Goal: Task Accomplishment & Management: Manage account settings

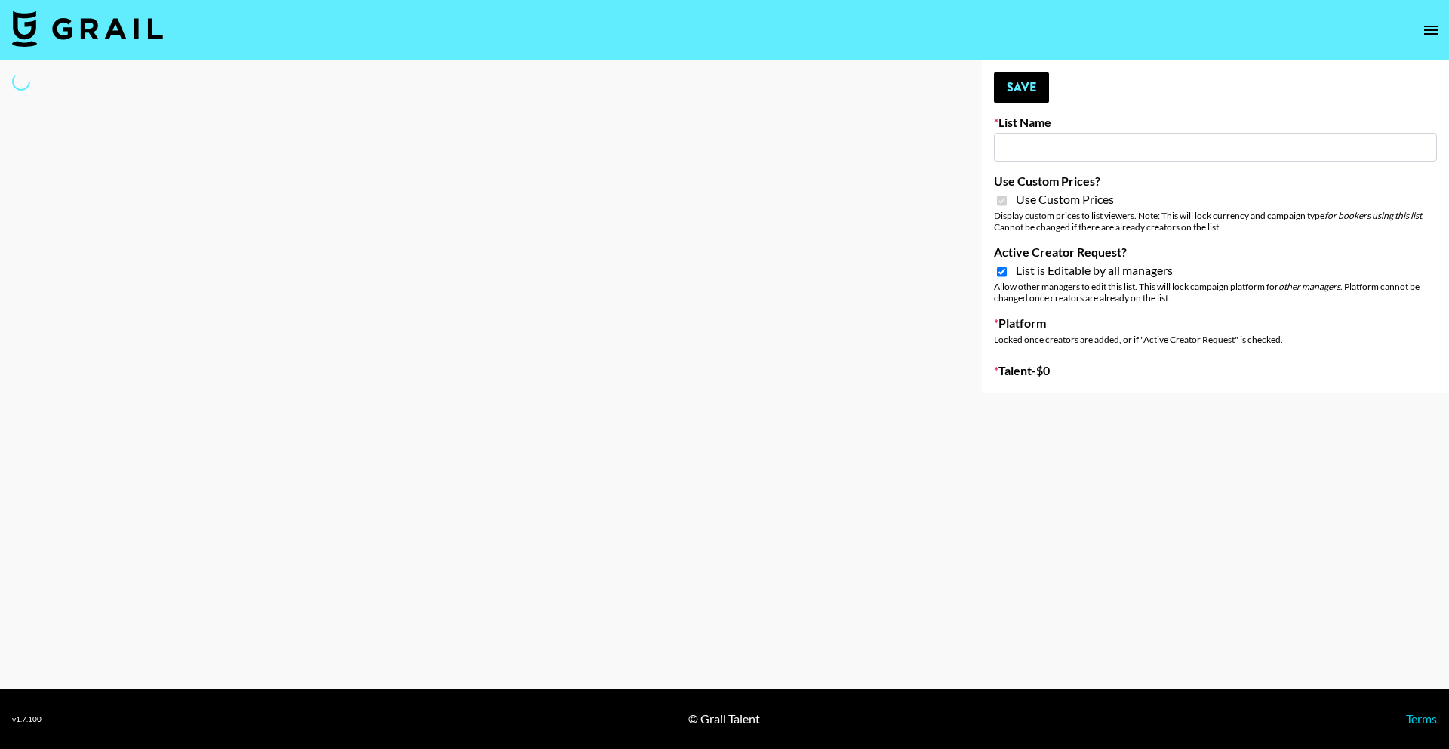
type input "Fellowers x rail | NYFW | FaceApp Collaboration | IG | s"
checkbox input "true"
select select "Brand"
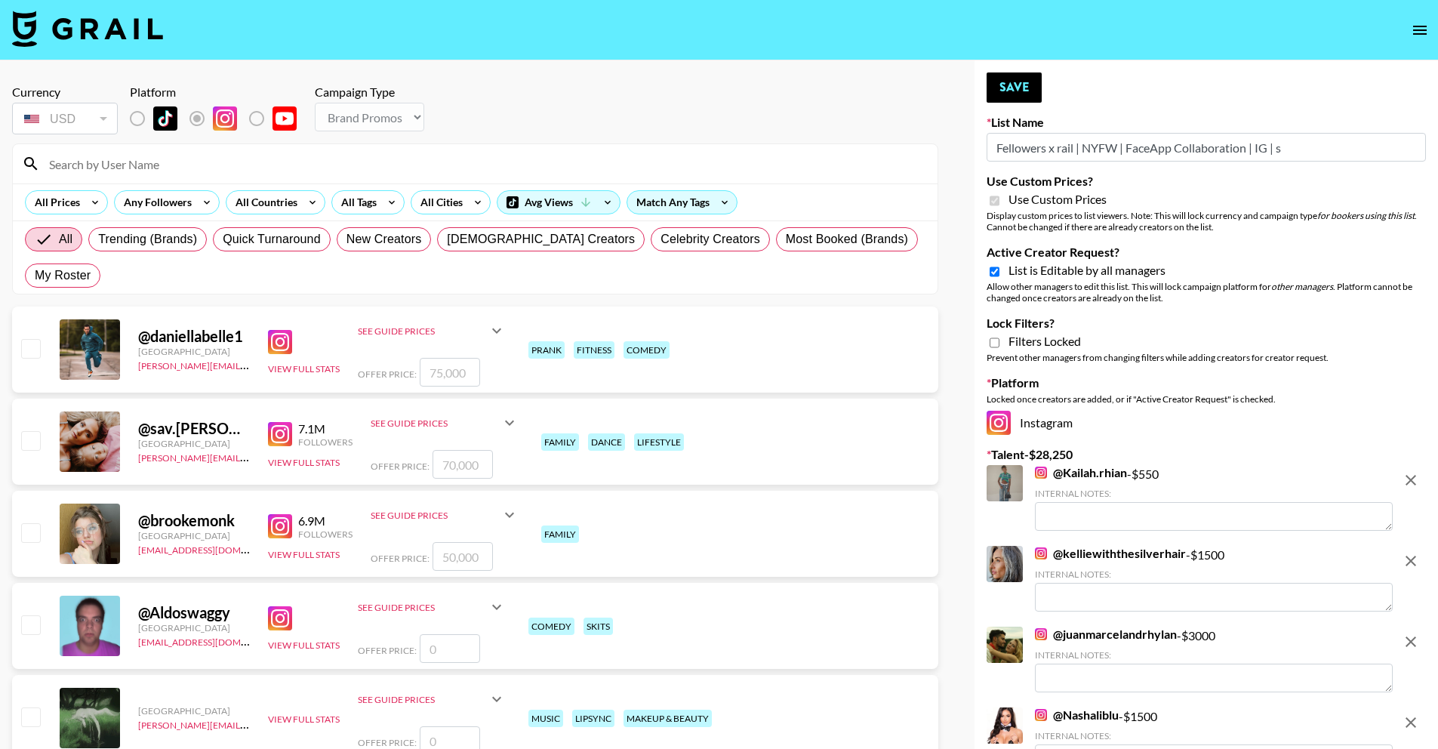
click at [351, 174] on input at bounding box center [484, 164] width 888 height 24
type input "s"
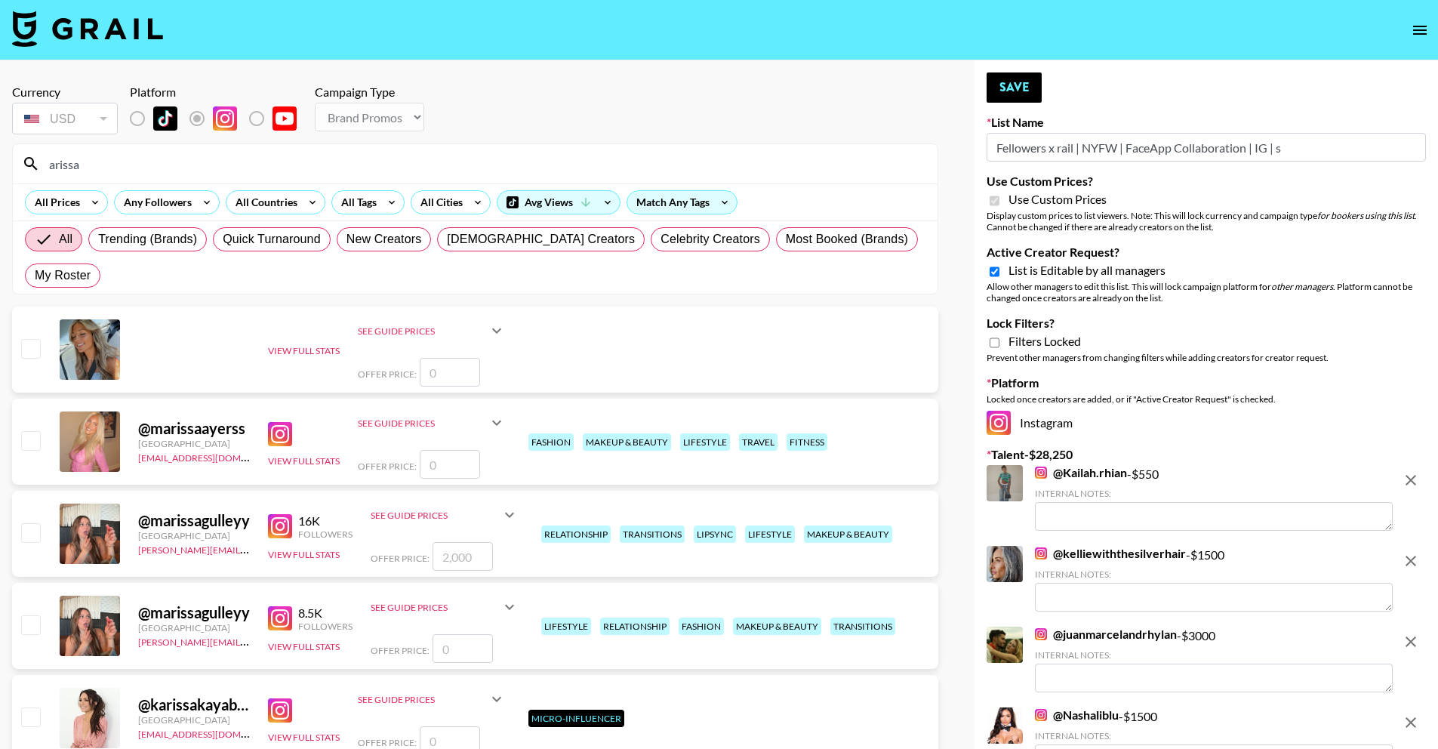
click at [92, 319] on div at bounding box center [90, 349] width 60 height 60
click at [223, 321] on div "View Full Stats See Guide Prices Grid Post: $ Reel: $ 3-Frame Story: $ Offer Pr…" at bounding box center [475, 349] width 926 height 86
click at [274, 342] on div "View Full Stats" at bounding box center [304, 349] width 72 height 15
click at [299, 345] on button "View Full Stats" at bounding box center [304, 350] width 72 height 11
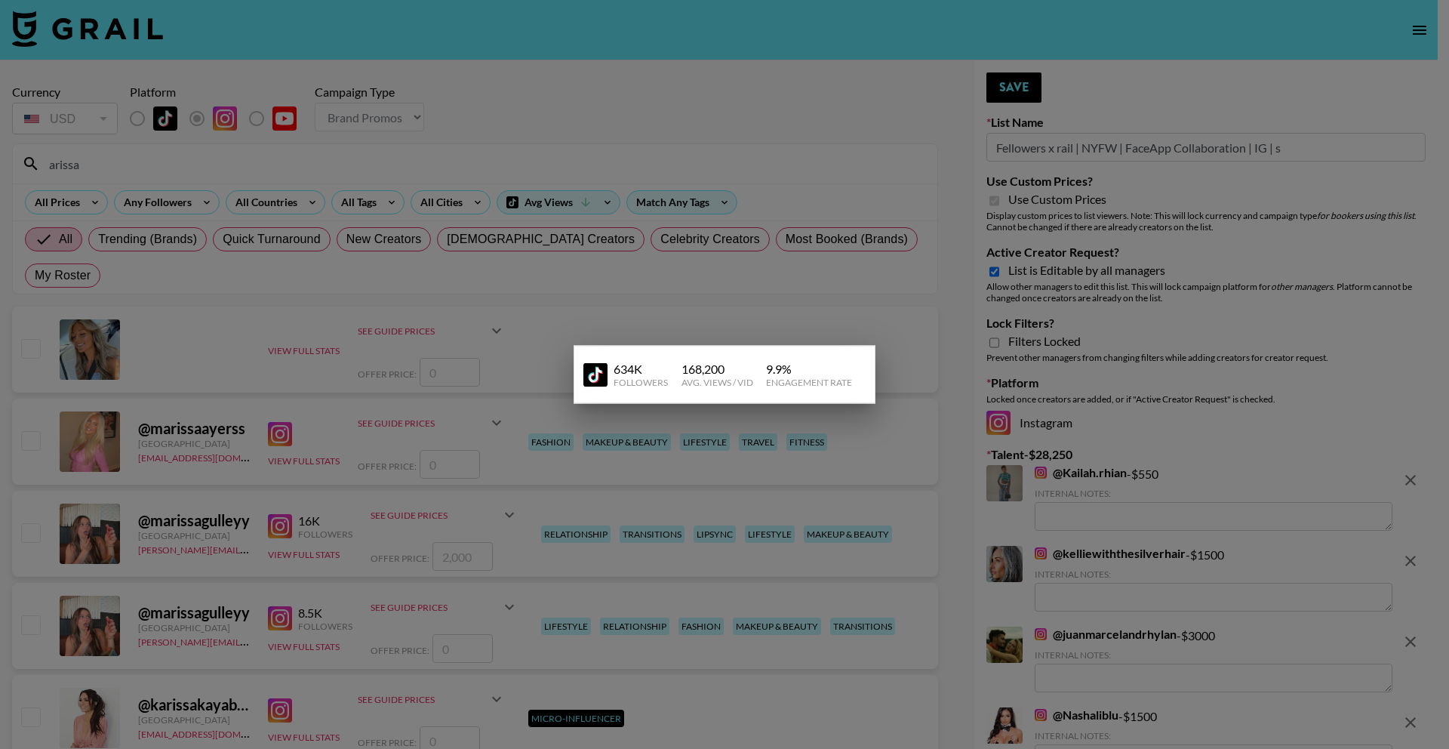
click at [623, 312] on div at bounding box center [724, 374] width 1449 height 749
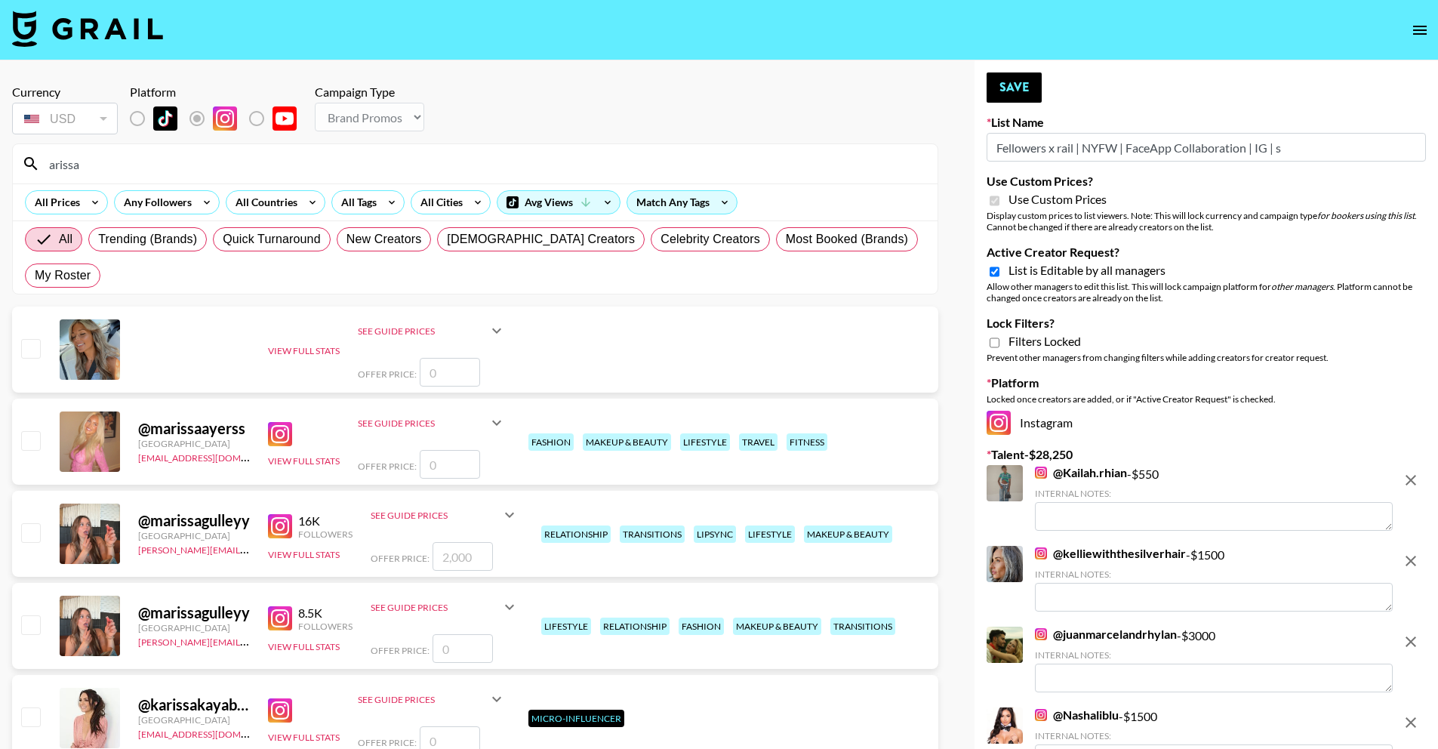
click at [414, 325] on div "See Guide Prices" at bounding box center [423, 330] width 130 height 11
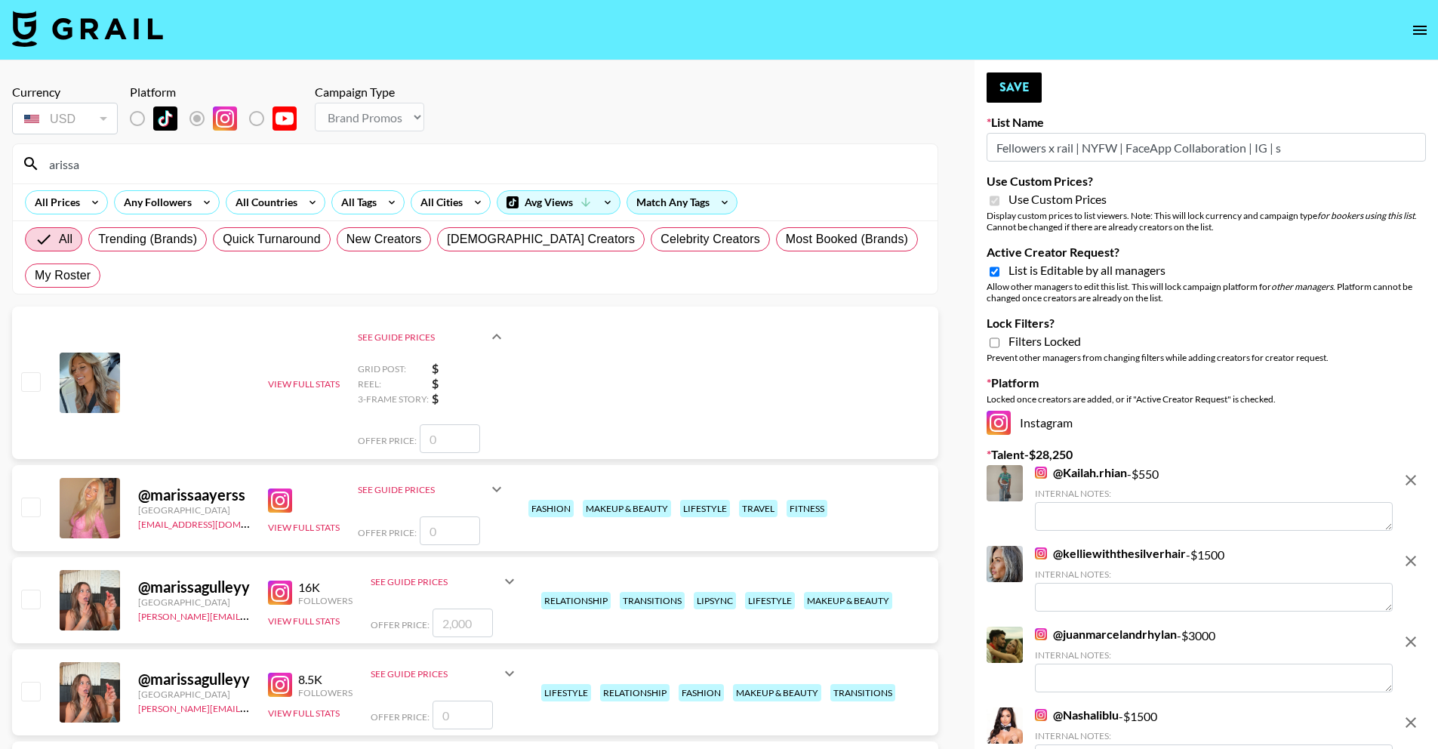
click at [120, 318] on div "View Full Stats See Guide Prices Grid Post: $ Reel: $ 3-Frame Story: $ Offer Pr…" at bounding box center [475, 382] width 926 height 152
click at [86, 352] on div at bounding box center [90, 382] width 60 height 60
click at [185, 312] on div "View Full Stats See Guide Prices Grid Post: $ Reel: $ 3-Frame Story: $ Offer Pr…" at bounding box center [475, 382] width 926 height 152
click at [117, 352] on div at bounding box center [90, 382] width 60 height 60
click at [283, 378] on button "View Full Stats" at bounding box center [304, 383] width 72 height 11
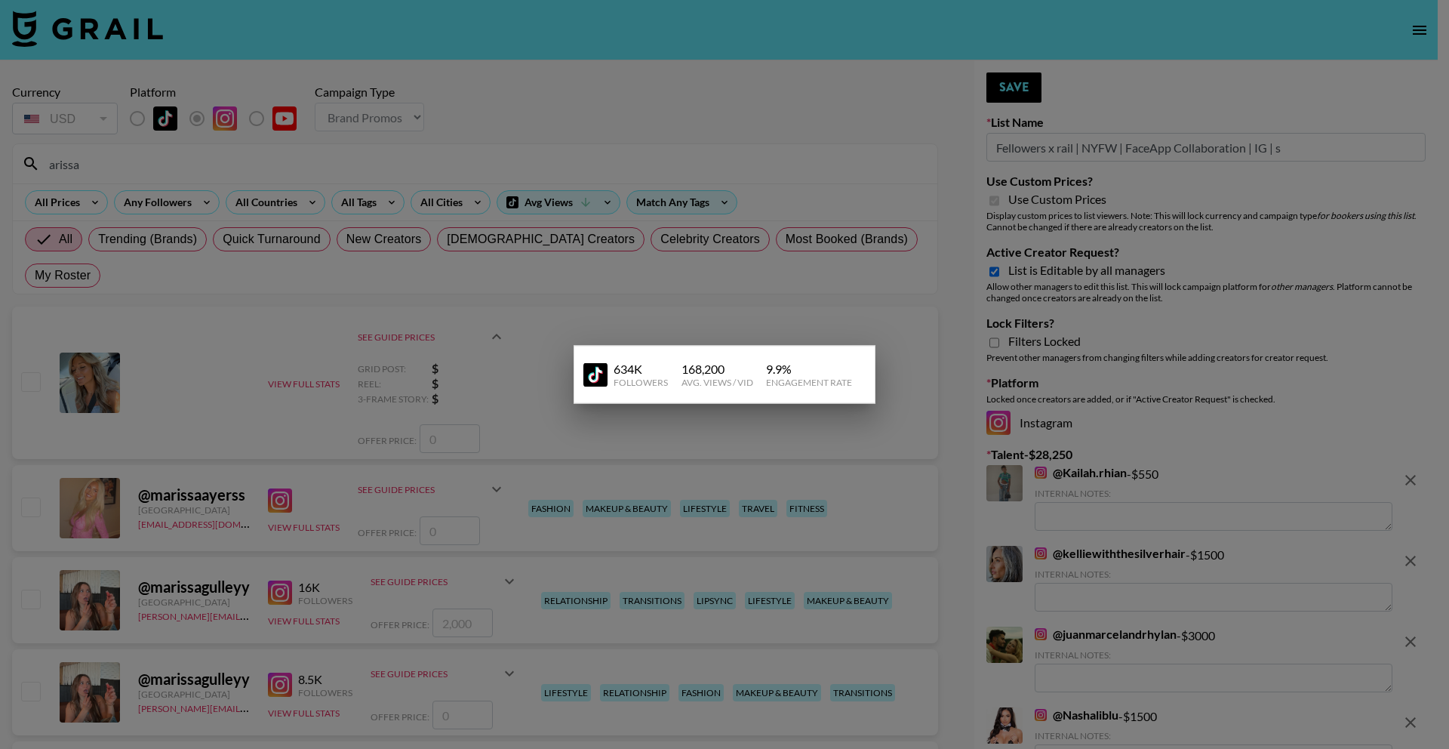
click at [514, 159] on div at bounding box center [724, 374] width 1449 height 749
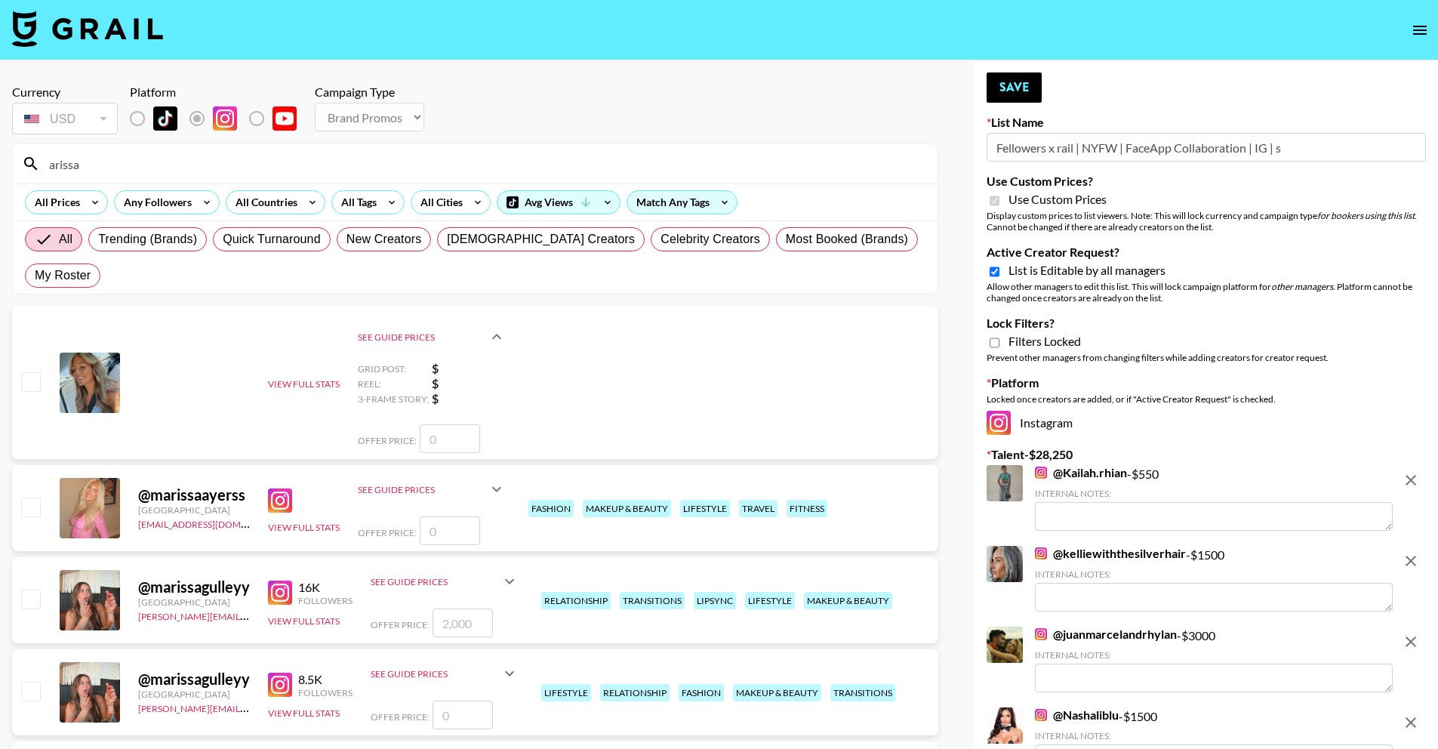
drag, startPoint x: 515, startPoint y: 168, endPoint x: -32, endPoint y: 168, distance: 547.2
paste input "[PERSON_NAME]"
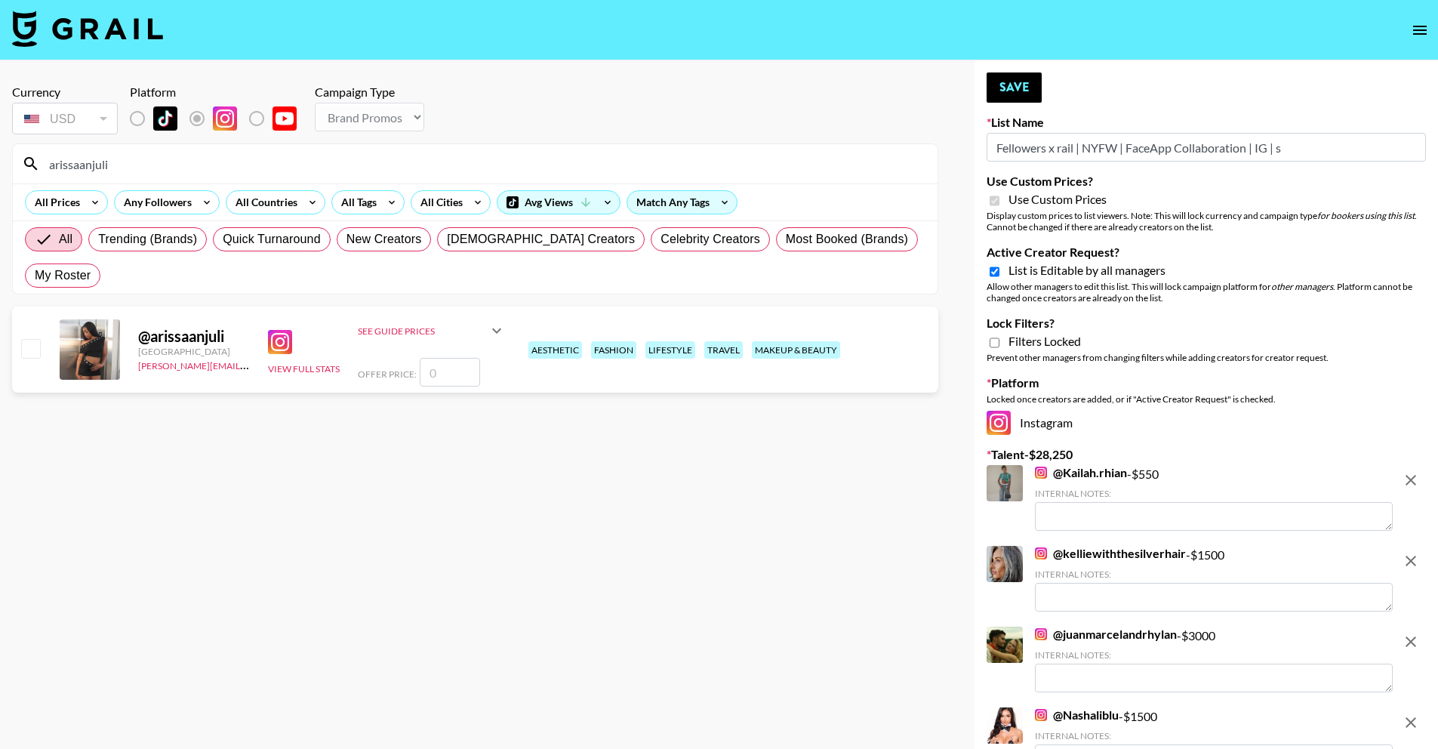
type input "arissaanjuli"
click at [27, 339] on input "checkbox" at bounding box center [30, 348] width 18 height 18
click at [38, 339] on input "checkbox" at bounding box center [30, 348] width 18 height 18
click at [37, 339] on input "checkbox" at bounding box center [30, 348] width 18 height 18
click at [32, 339] on input "checkbox" at bounding box center [30, 348] width 18 height 18
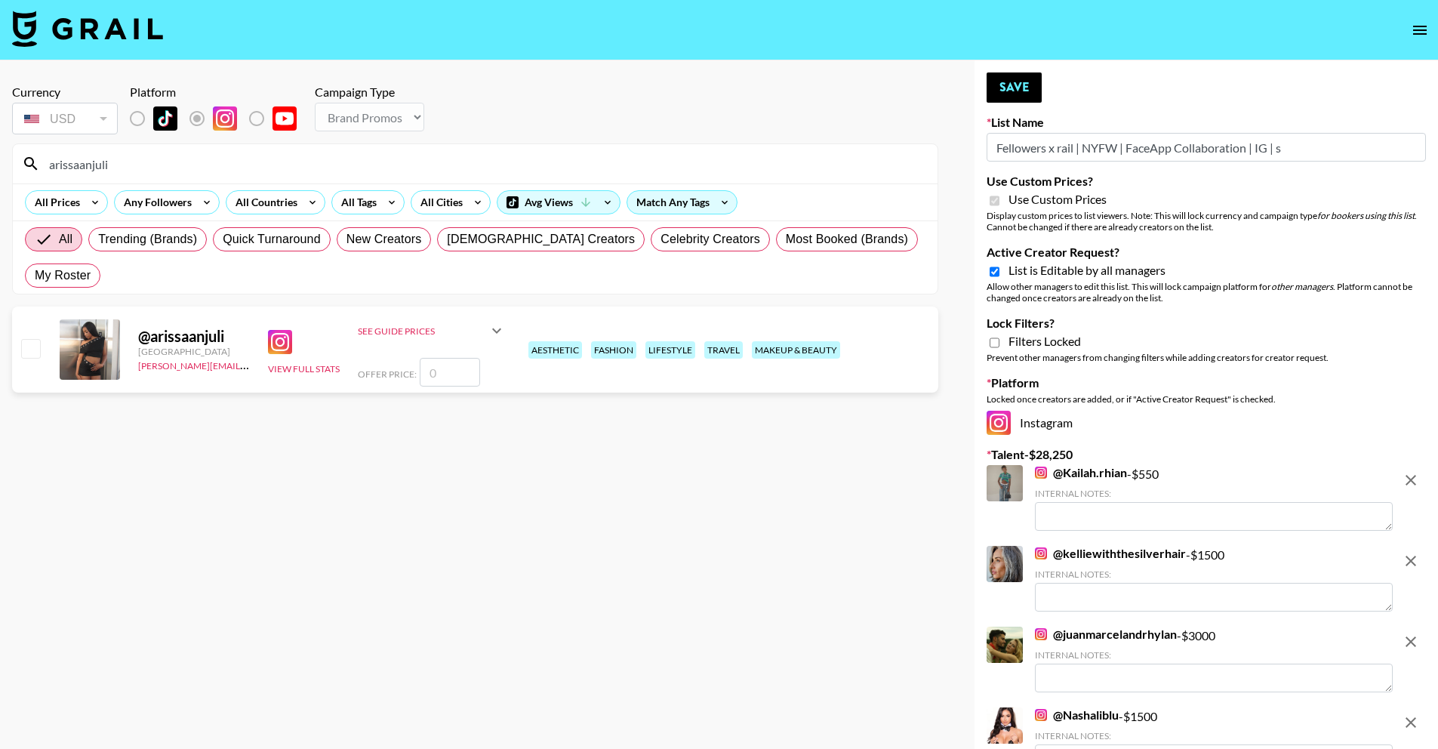
click at [32, 339] on input "checkbox" at bounding box center [30, 348] width 18 height 18
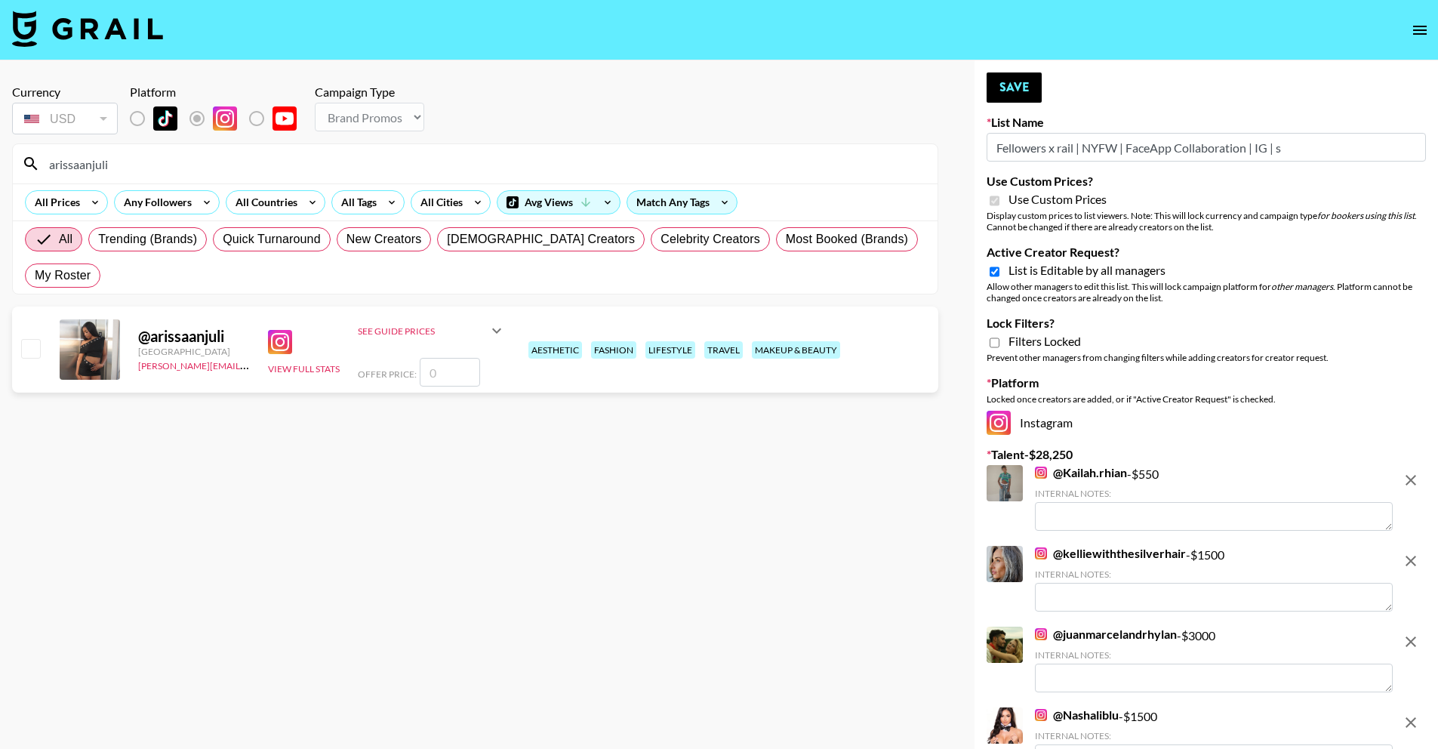
click at [33, 339] on input "checkbox" at bounding box center [30, 348] width 18 height 18
click at [32, 339] on input "checkbox" at bounding box center [30, 348] width 18 height 18
checkbox input "false"
click at [595, 211] on div "Avg Views" at bounding box center [558, 202] width 122 height 23
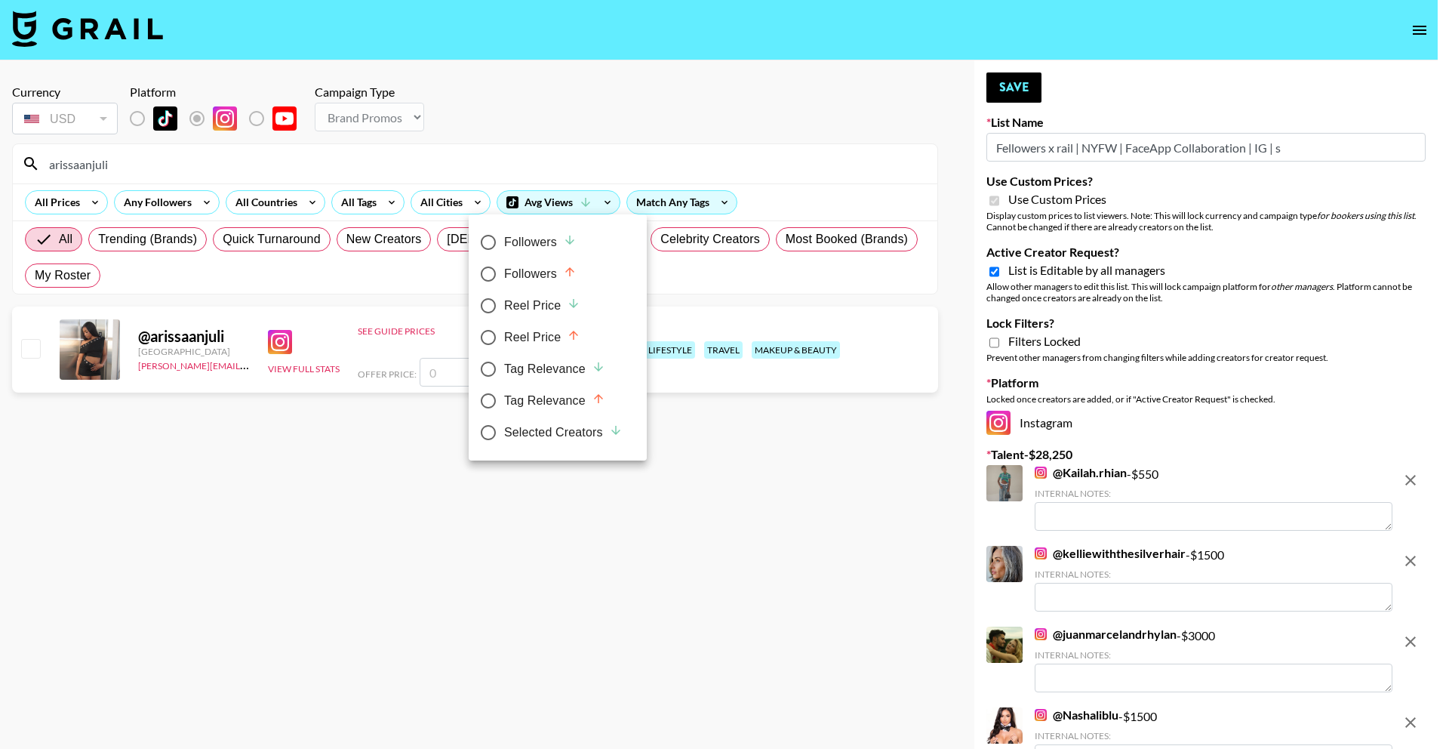
click at [655, 170] on div at bounding box center [724, 374] width 1449 height 749
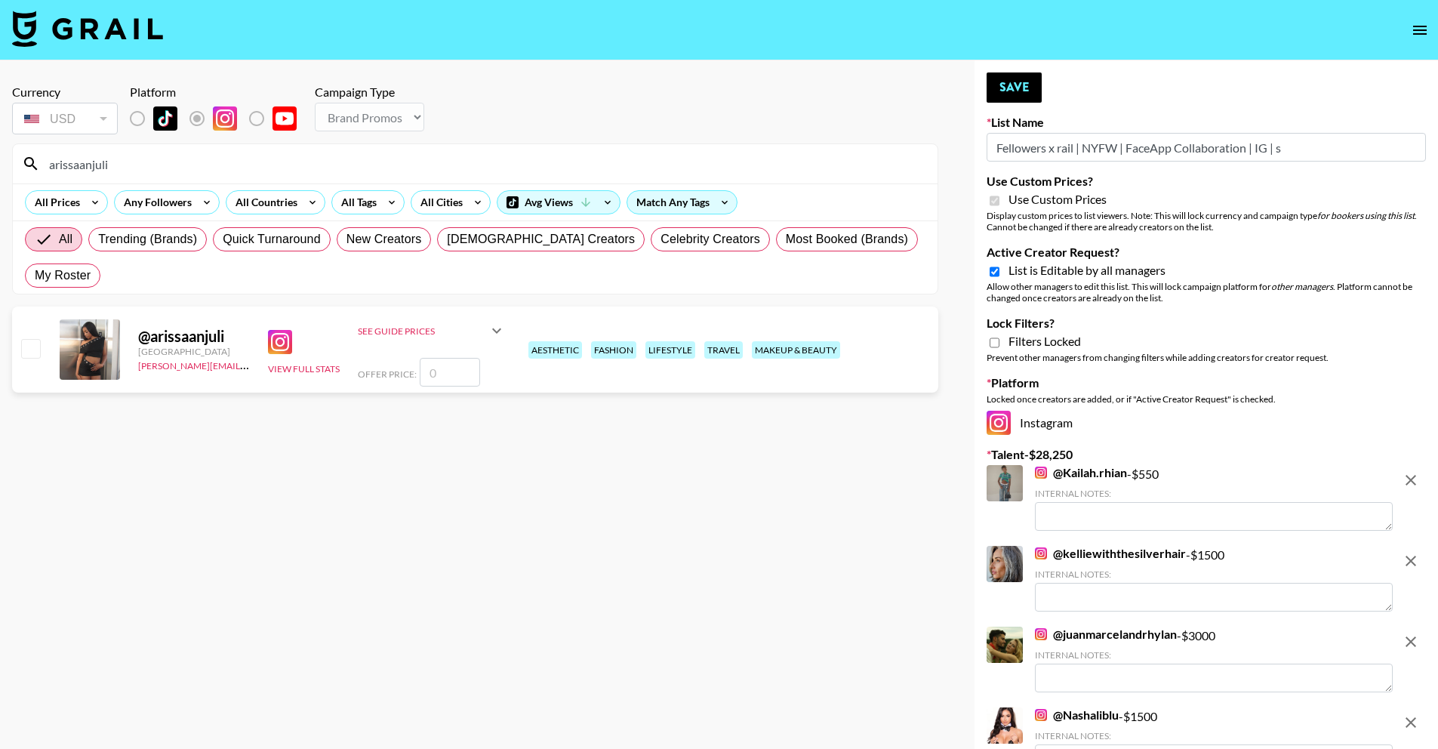
click at [451, 358] on input "number" at bounding box center [450, 372] width 60 height 29
click at [457, 358] on input "number" at bounding box center [450, 372] width 60 height 29
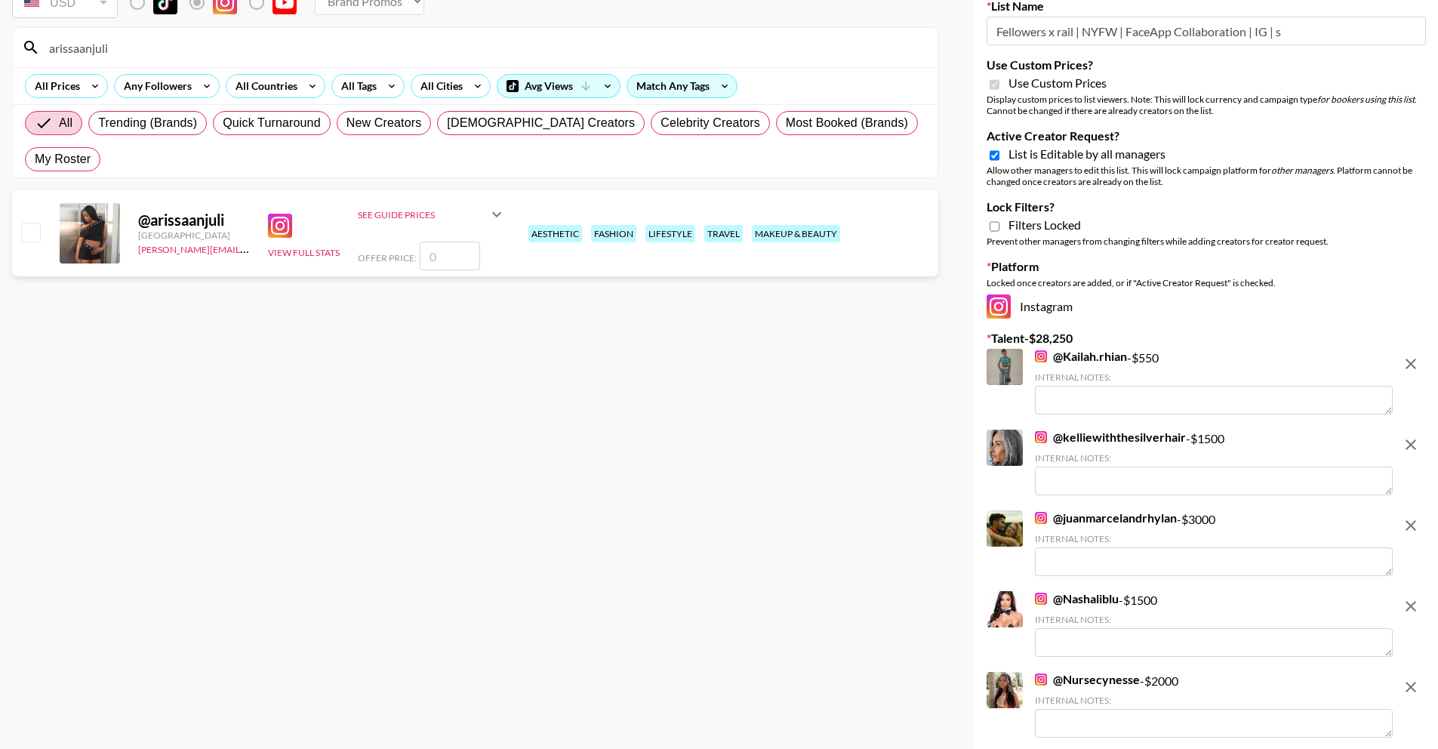
scroll to position [225, 0]
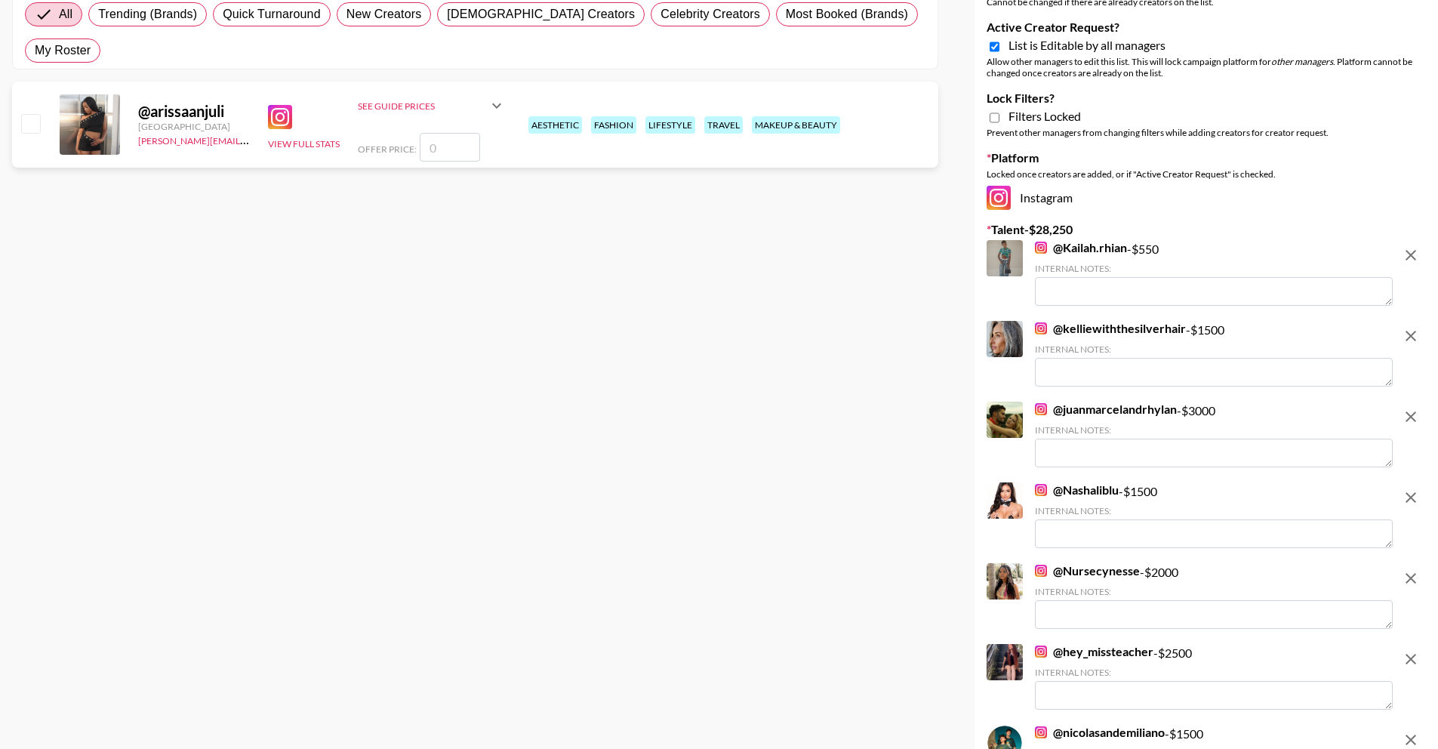
click at [402, 131] on div "@ arissaanjuli [GEOGRAPHIC_DATA] [PERSON_NAME][EMAIL_ADDRESS][DOMAIN_NAME] View…" at bounding box center [475, 128] width 926 height 92
click at [435, 133] on input "number" at bounding box center [450, 147] width 60 height 29
